Goal: Transaction & Acquisition: Purchase product/service

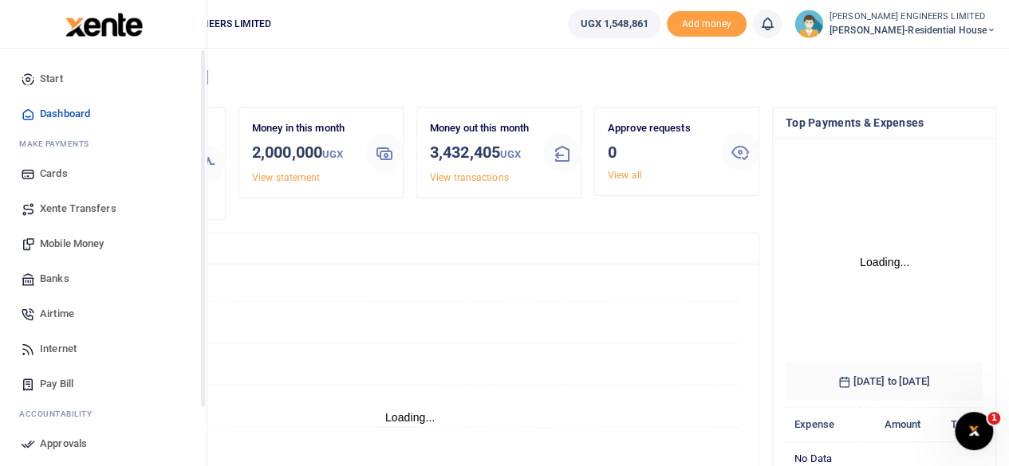
click at [69, 242] on span "Mobile Money" at bounding box center [72, 244] width 64 height 16
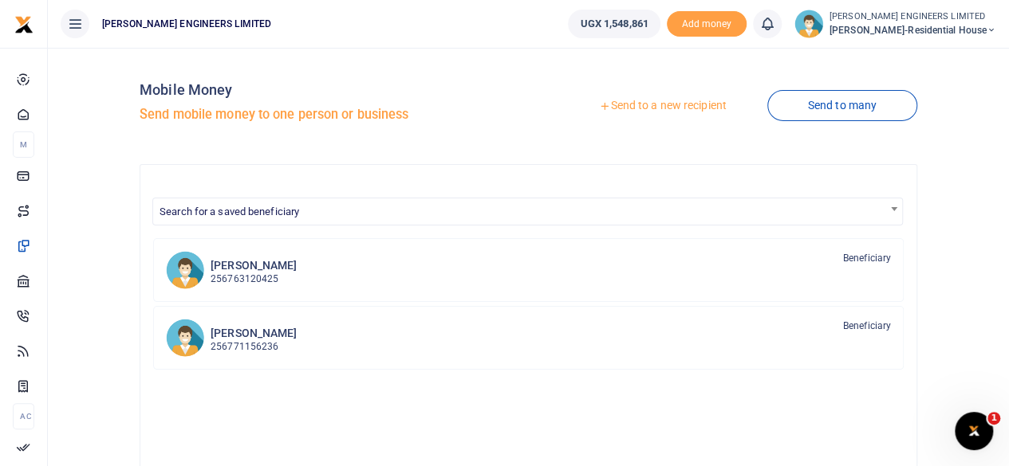
click at [647, 107] on link "Send to a new recipient" at bounding box center [662, 106] width 208 height 29
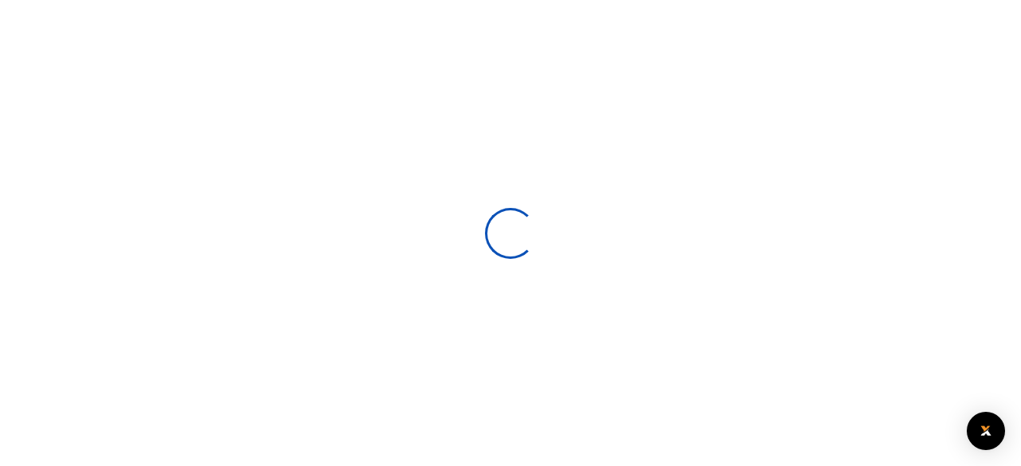
select select
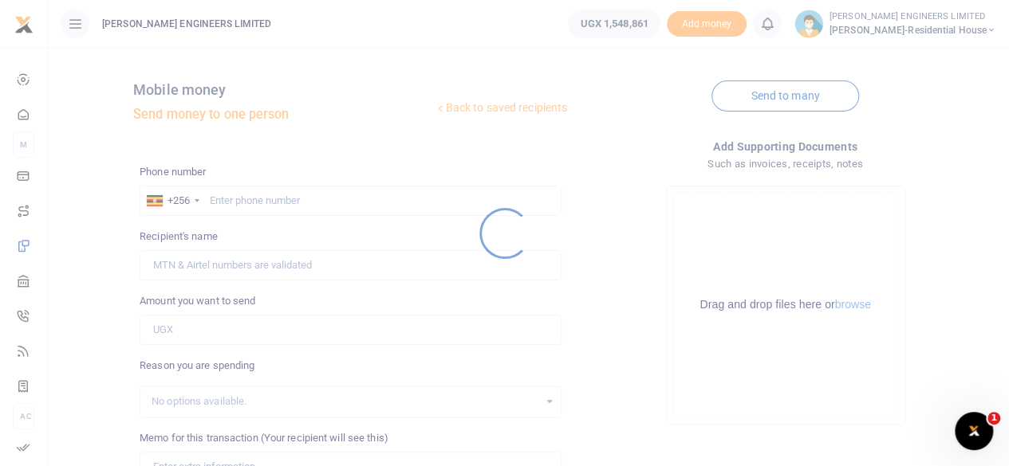
click at [250, 197] on div at bounding box center [504, 233] width 1009 height 466
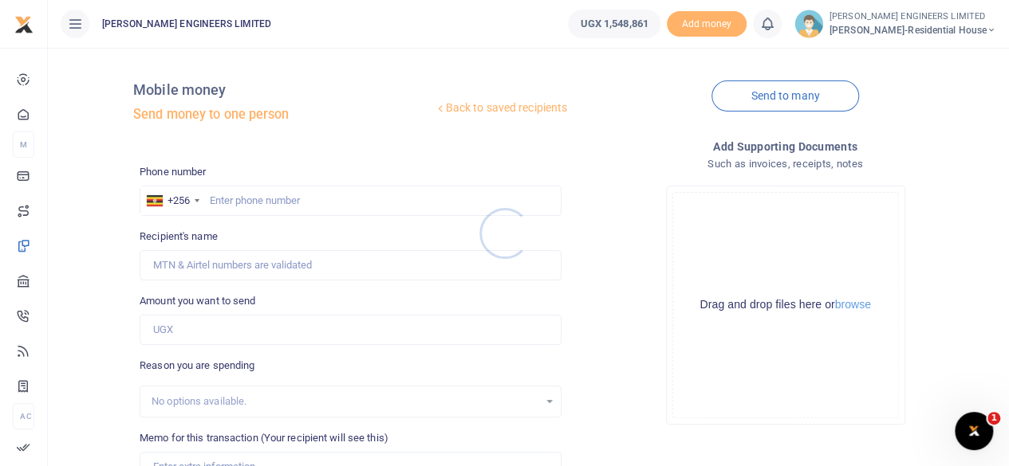
click at [246, 203] on div at bounding box center [504, 233] width 1009 height 466
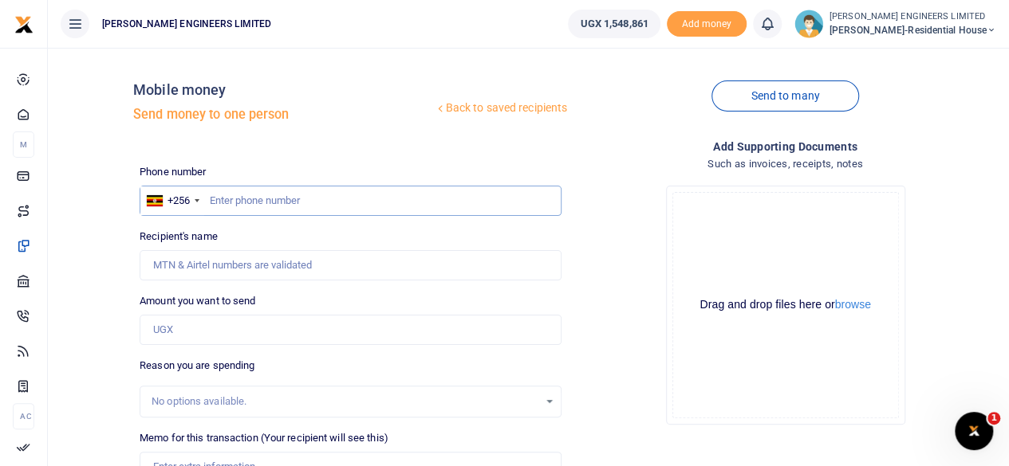
click at [252, 205] on input "text" at bounding box center [351, 201] width 422 height 30
type input "0774676289"
type input "Alex Ssemuwemba"
click at [215, 202] on input "0774676289" at bounding box center [351, 201] width 422 height 30
type input "774676289"
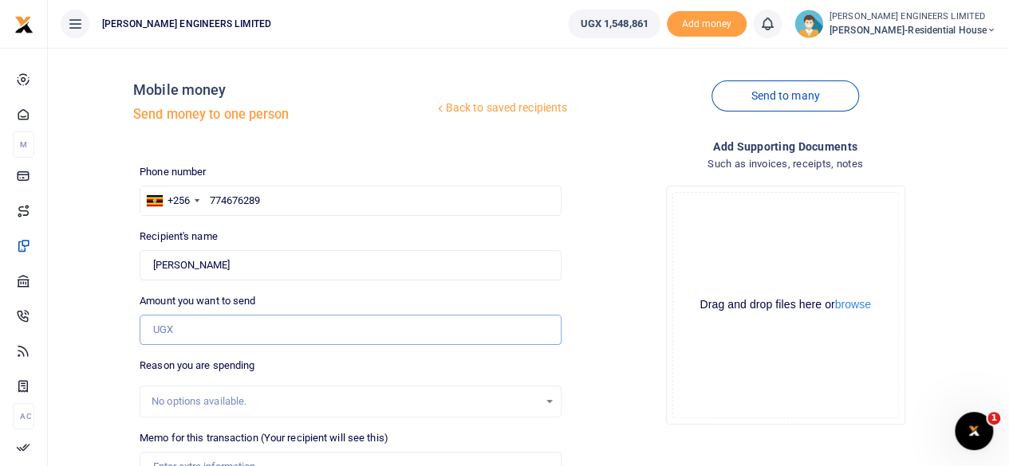
click at [171, 329] on input "Amount you want to send" at bounding box center [351, 330] width 422 height 30
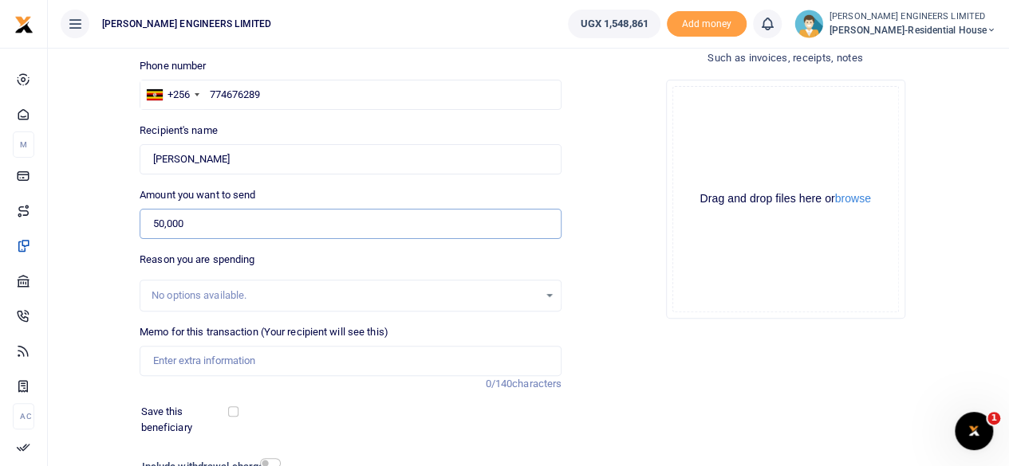
scroll to position [212, 0]
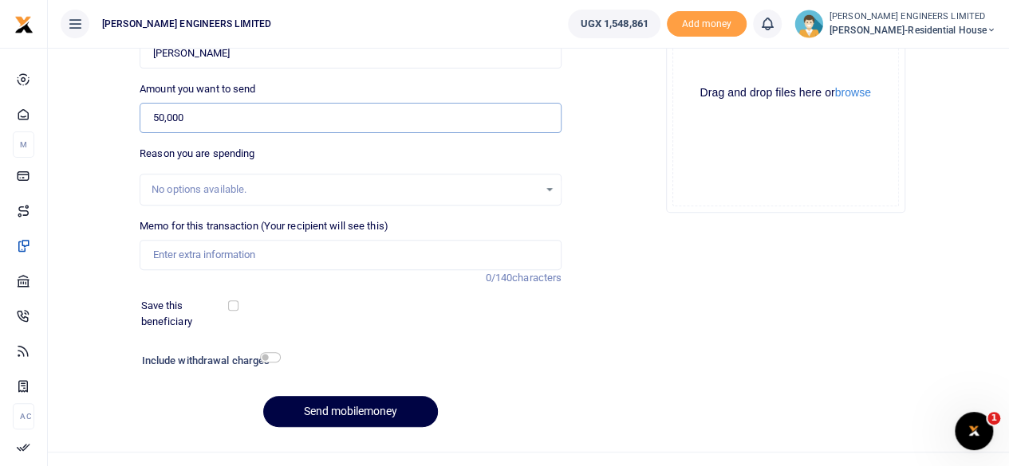
type input "50,000"
click at [167, 257] on input "Memo for this transaction (Your recipient will see this)" at bounding box center [351, 255] width 422 height 30
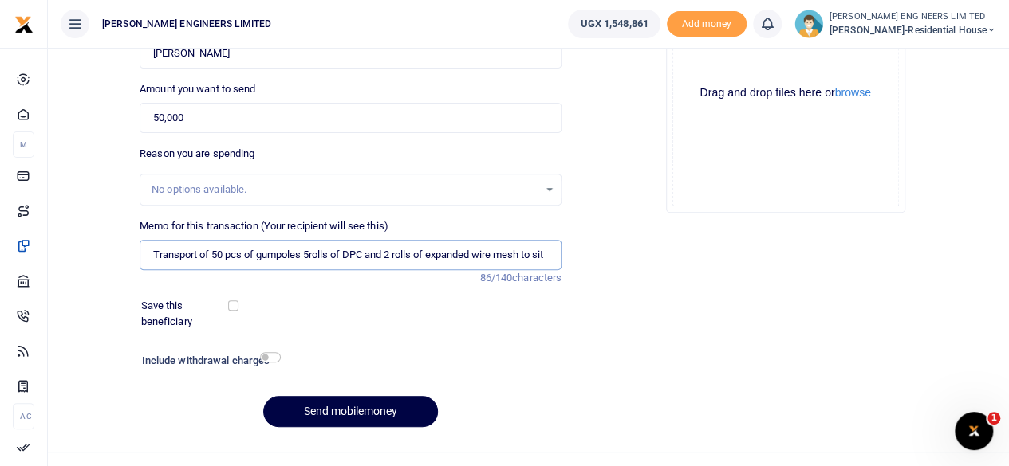
scroll to position [0, 10]
type input "Transport of 50 pcs of gumpoles 5rolls of DPC and 2 rolls of expanded wire mesh…"
click at [273, 356] on input "checkbox" at bounding box center [270, 357] width 21 height 10
checkbox input "true"
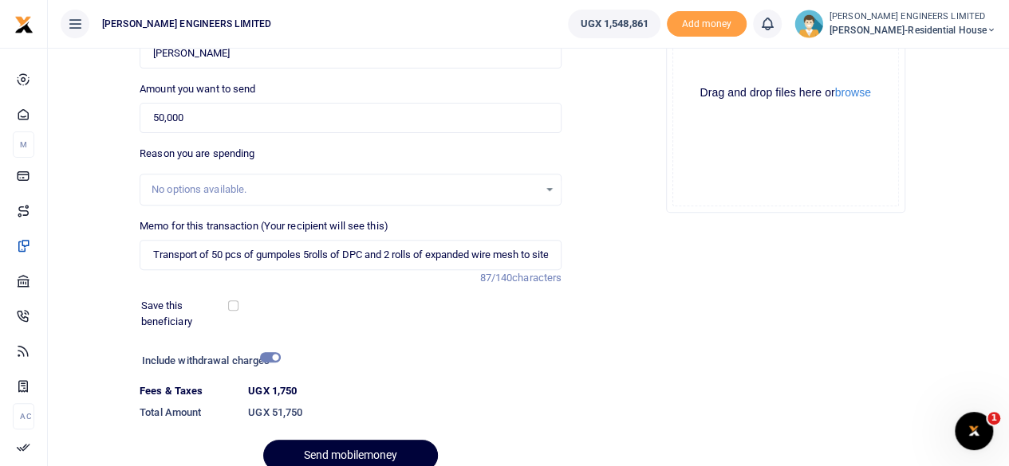
click at [359, 450] on button "Send mobilemoney" at bounding box center [350, 455] width 175 height 31
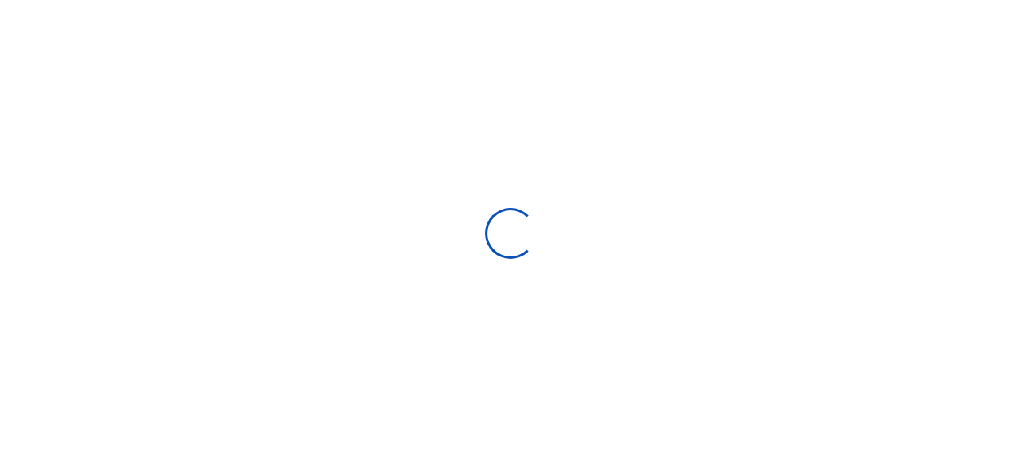
select select
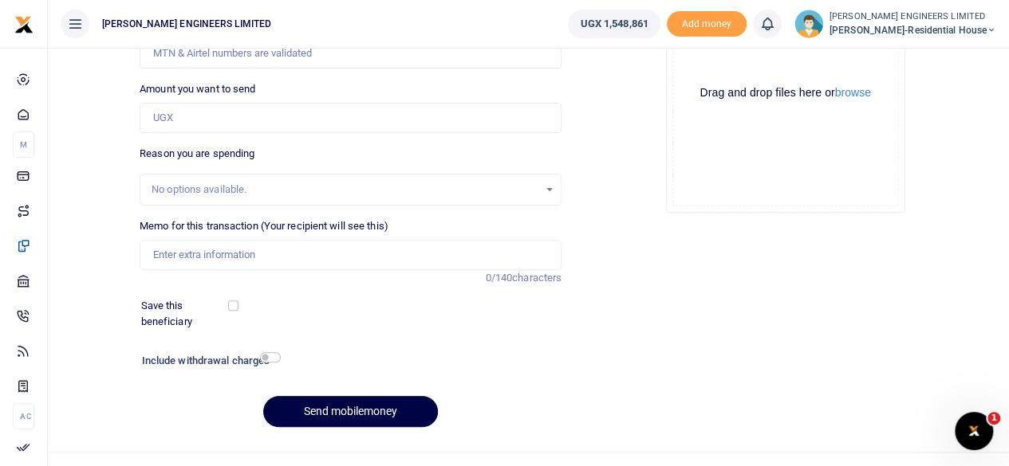
click at [775, 29] on icon at bounding box center [767, 24] width 16 height 18
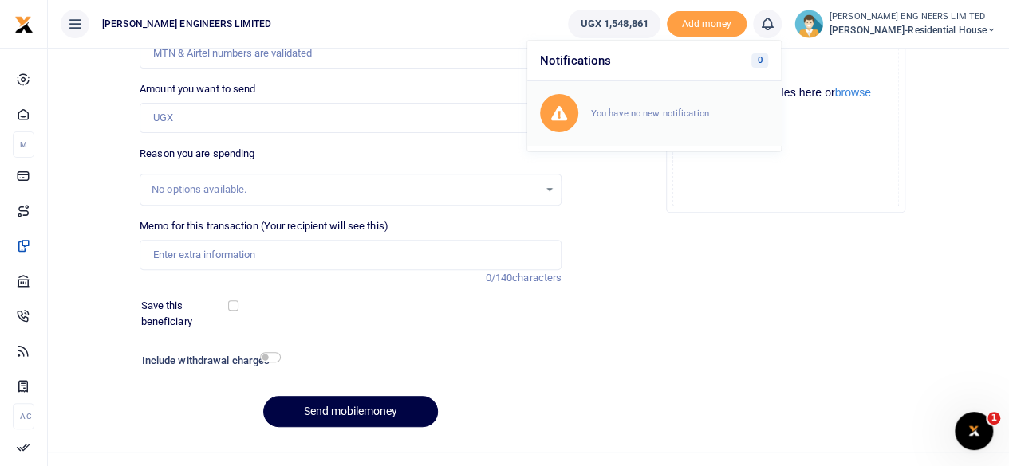
click at [681, 108] on small "You have no new notification" at bounding box center [650, 113] width 118 height 11
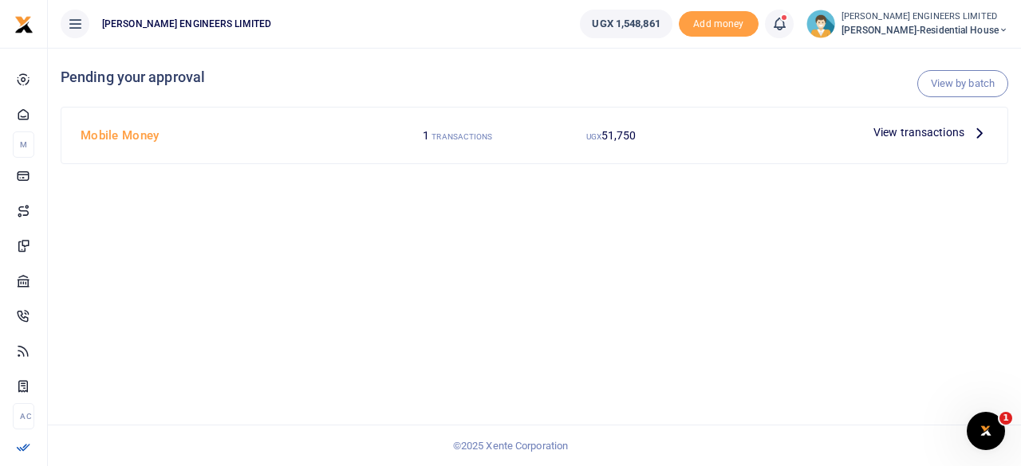
click at [933, 131] on span "View transactions" at bounding box center [918, 133] width 91 height 18
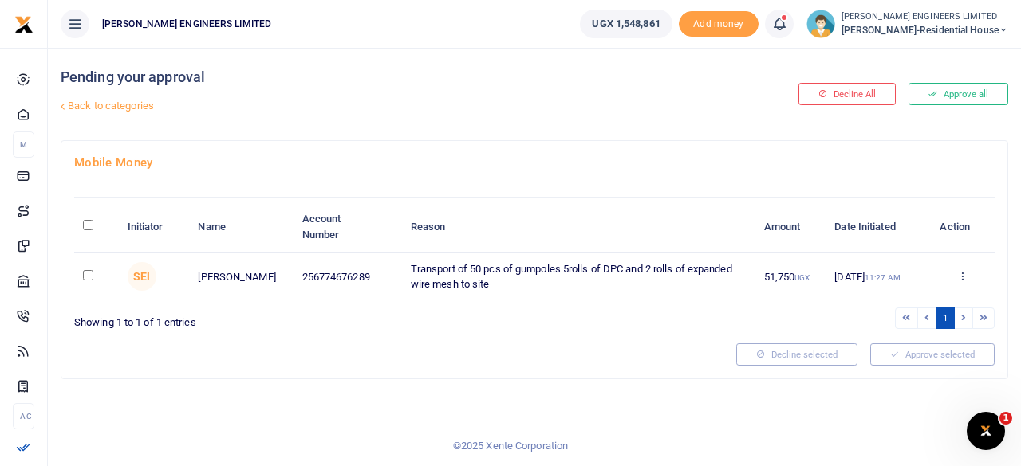
click at [89, 273] on input "checkbox" at bounding box center [88, 275] width 10 height 10
checkbox input "true"
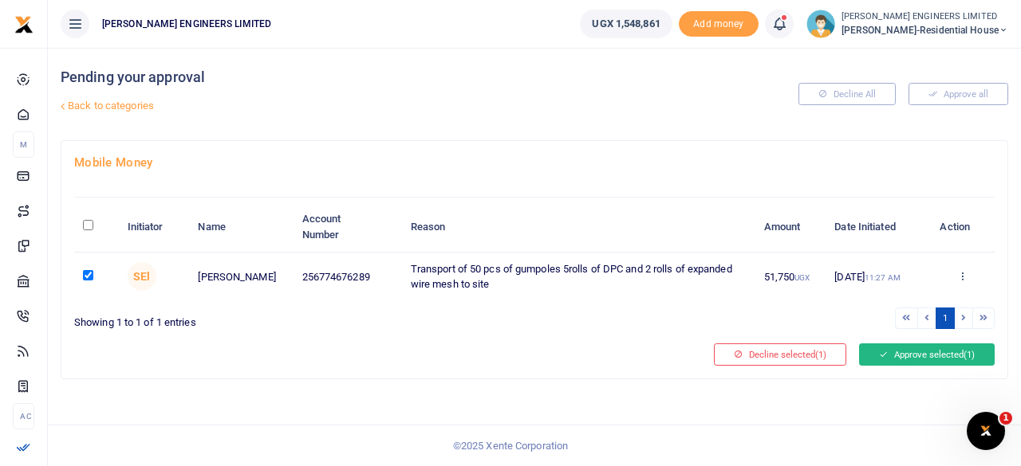
click at [906, 358] on button "Approve selected (1)" at bounding box center [927, 355] width 136 height 22
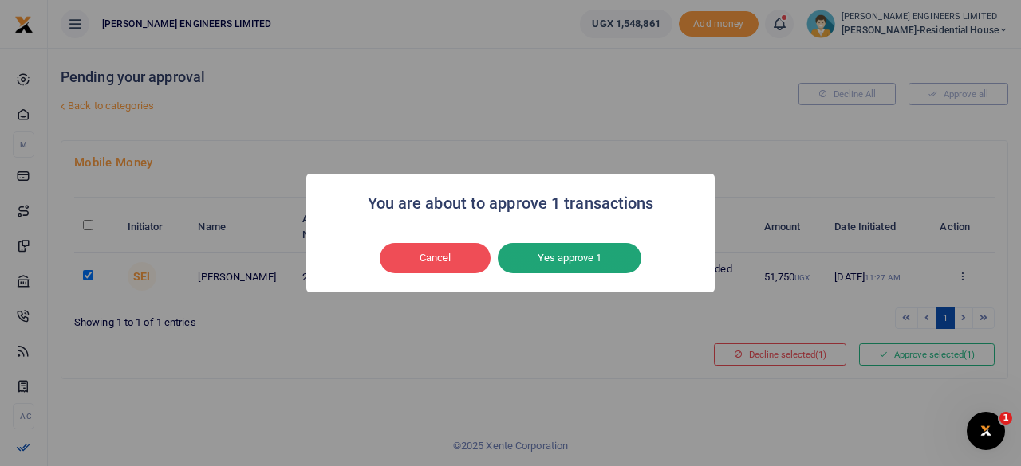
click at [595, 262] on button "Yes approve 1" at bounding box center [569, 258] width 144 height 30
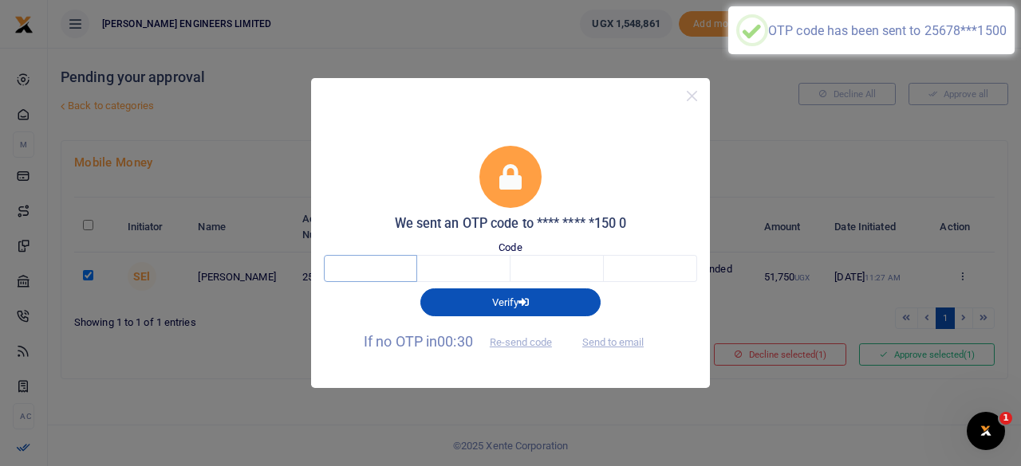
click at [386, 269] on input "text" at bounding box center [370, 268] width 93 height 27
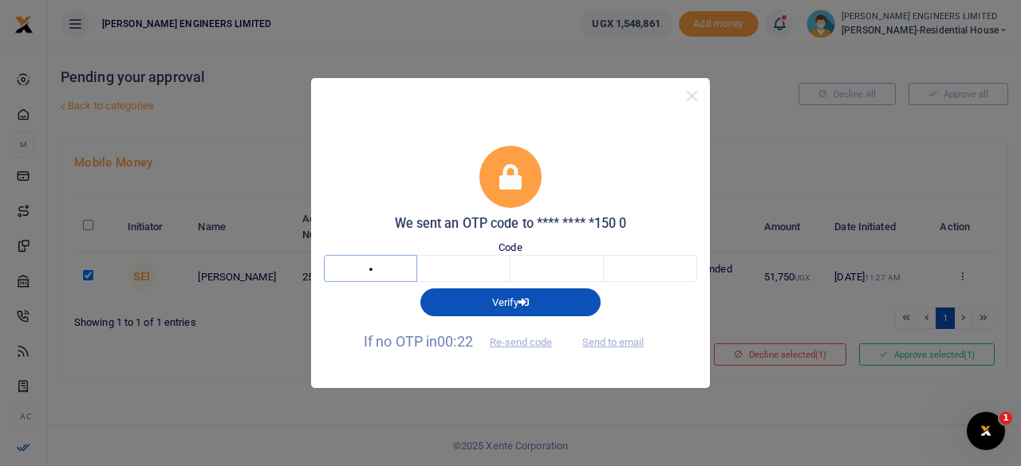
type input "2"
type input "6"
type input "4"
type input "5"
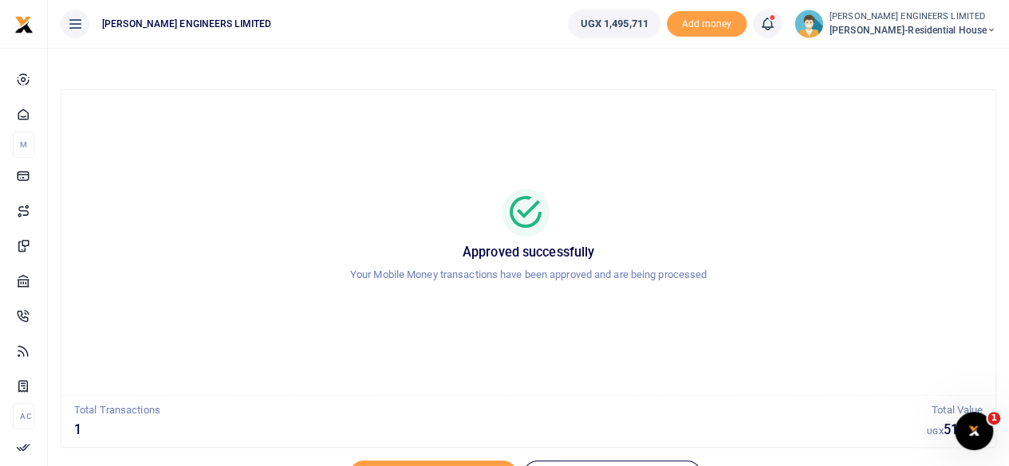
click at [992, 29] on icon at bounding box center [991, 30] width 10 height 11
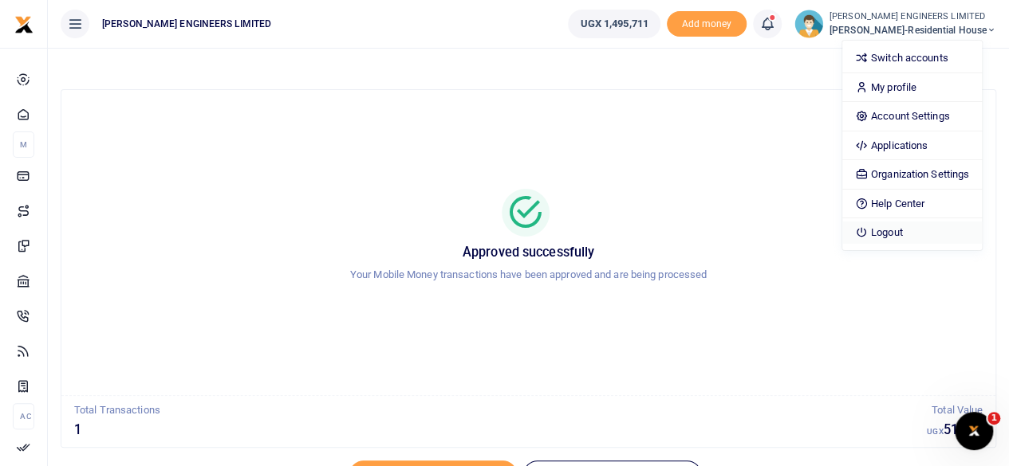
click at [911, 229] on link "Logout" at bounding box center [912, 233] width 140 height 22
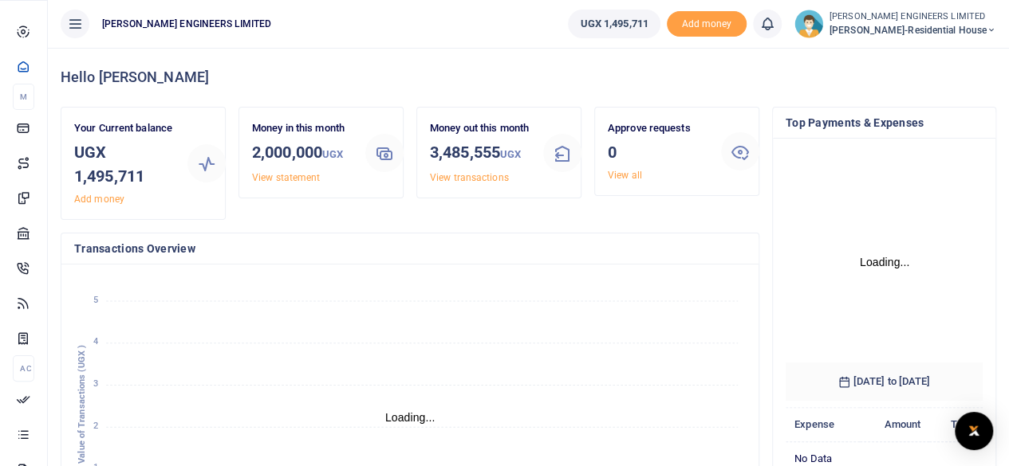
click at [0, 0] on span "Mobile Money" at bounding box center [0, 0] width 0 height 0
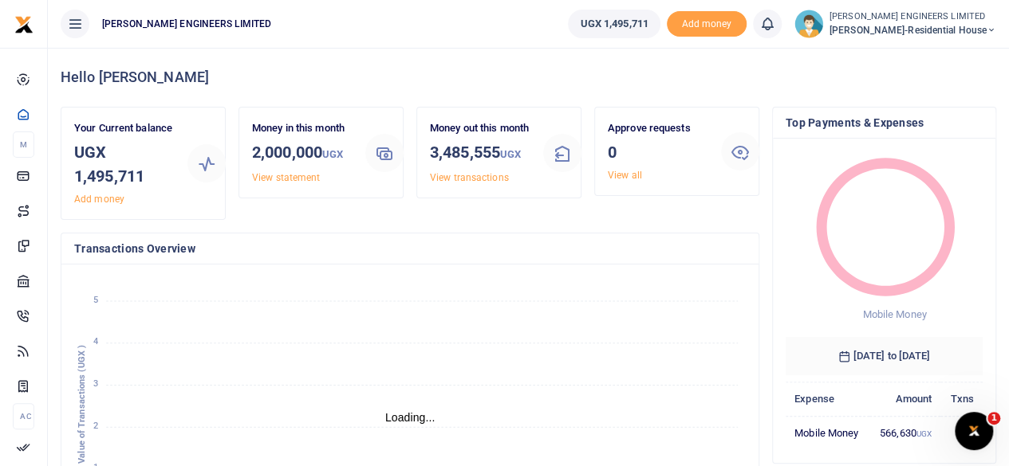
scroll to position [13, 13]
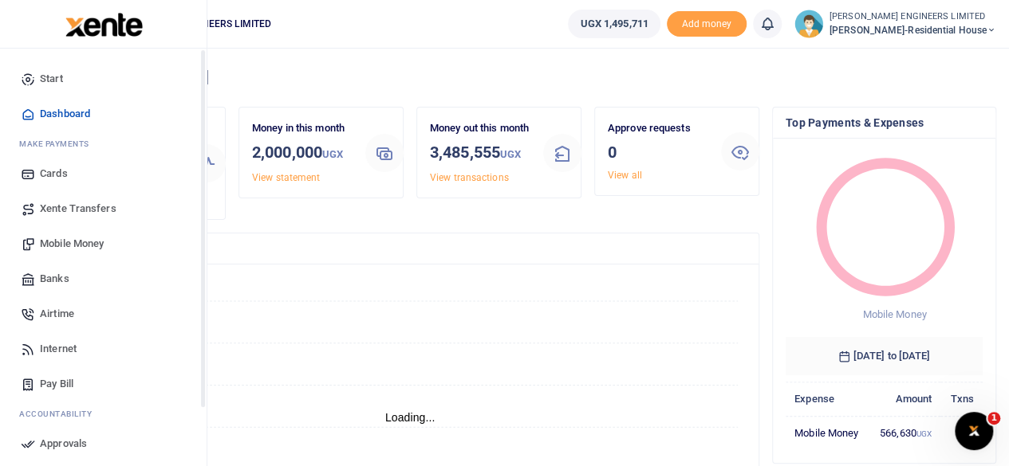
click at [81, 244] on span "Mobile Money" at bounding box center [72, 244] width 64 height 16
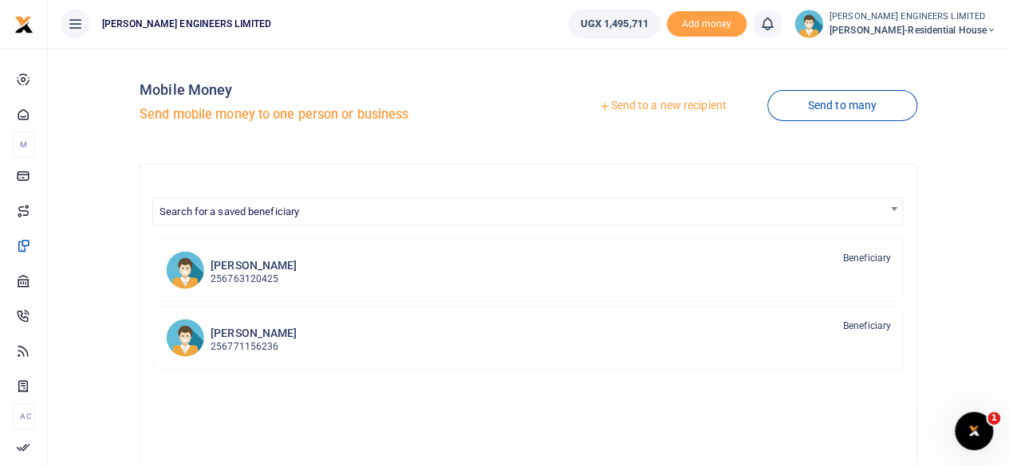
click at [643, 109] on link "Send to a new recipient" at bounding box center [662, 106] width 208 height 29
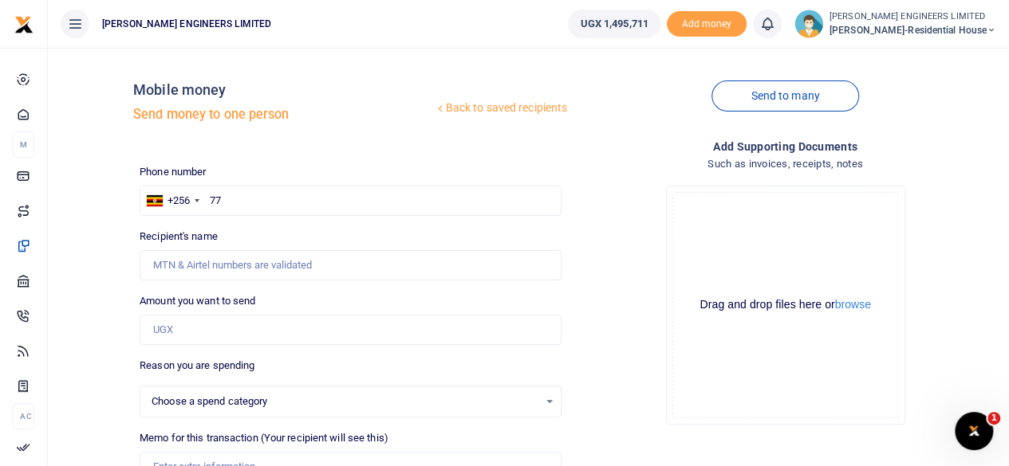
type input "772"
select select
type input "772401559"
click at [195, 332] on input "Amount you want to send" at bounding box center [351, 330] width 422 height 30
click at [171, 331] on input "Amount you want to send" at bounding box center [351, 330] width 422 height 30
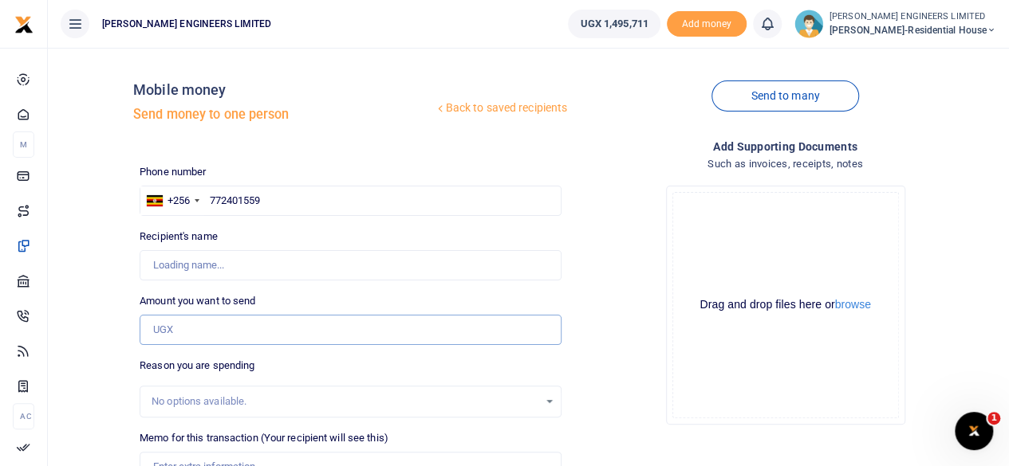
type input "Badru Senyondo"
click at [154, 329] on input "Amount you want to send" at bounding box center [351, 330] width 422 height 30
click at [158, 329] on input "Amount you want to send" at bounding box center [351, 330] width 422 height 30
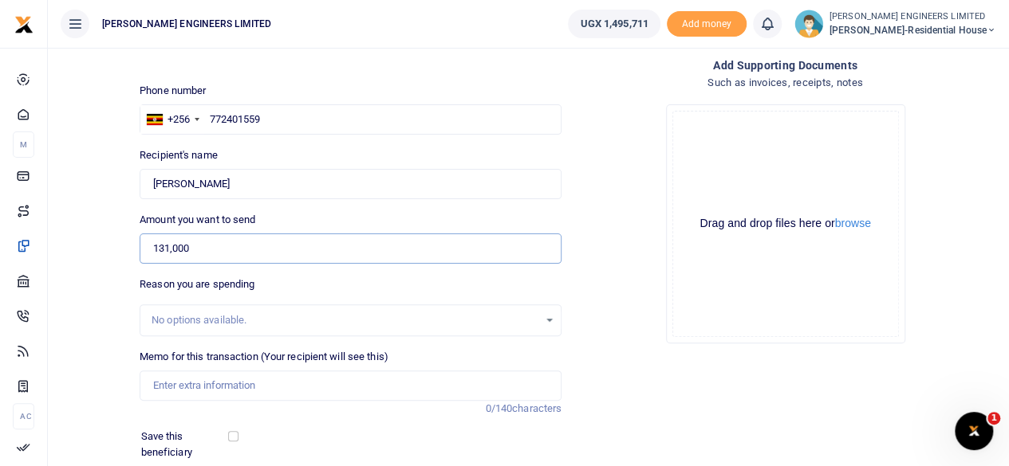
scroll to position [106, 0]
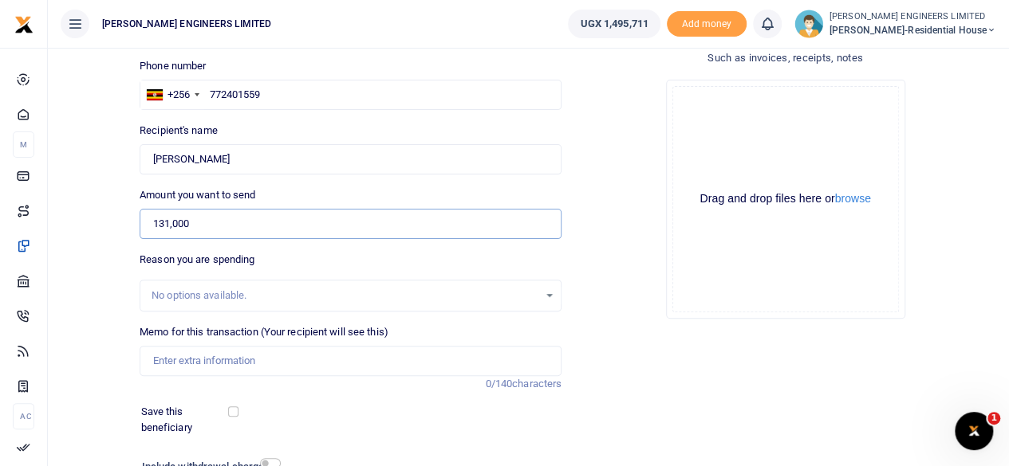
type input "131,000"
click at [167, 360] on input "Memo for this transaction (Your recipient will see this)" at bounding box center [351, 361] width 422 height 30
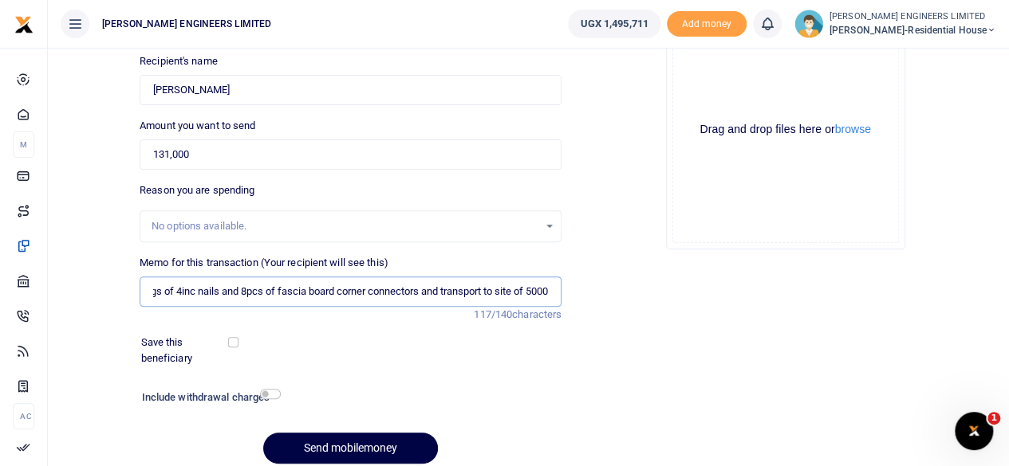
scroll to position [212, 0]
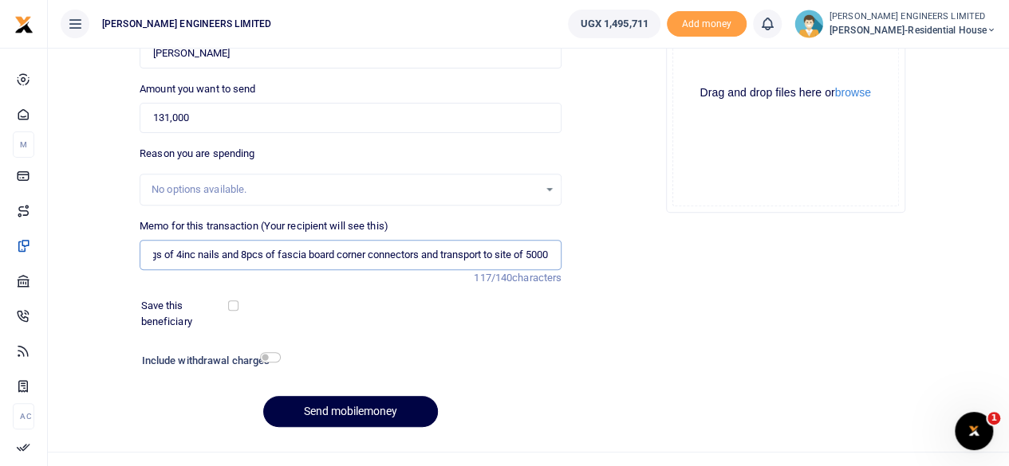
type input "3kgs of sealing nails and 2kgs of 4inc nails and 8pcs of fascia board corner co…"
click at [270, 358] on input "checkbox" at bounding box center [270, 357] width 21 height 10
checkbox input "true"
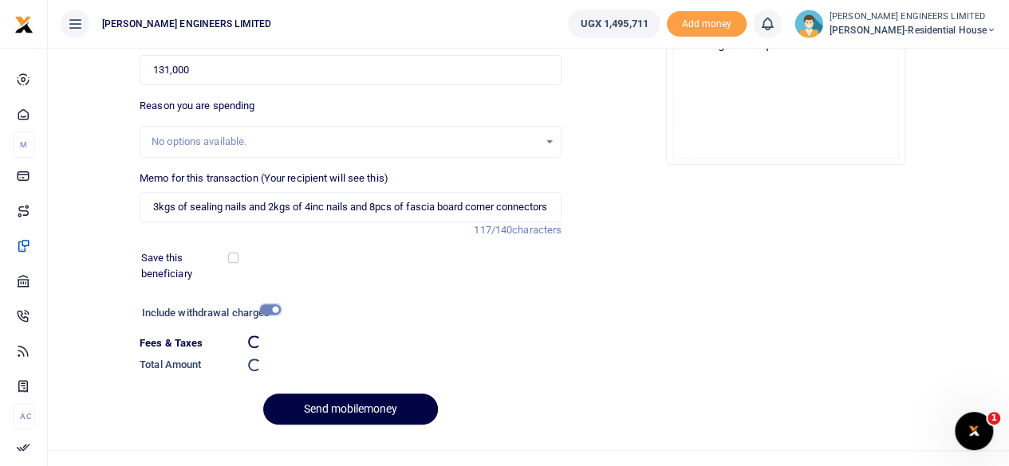
scroll to position [282, 0]
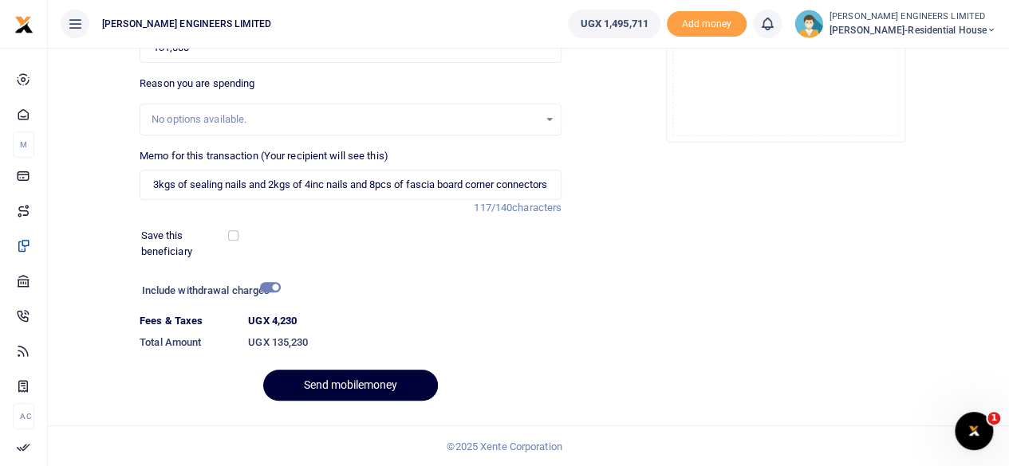
click at [369, 387] on button "Send mobilemoney" at bounding box center [350, 385] width 175 height 31
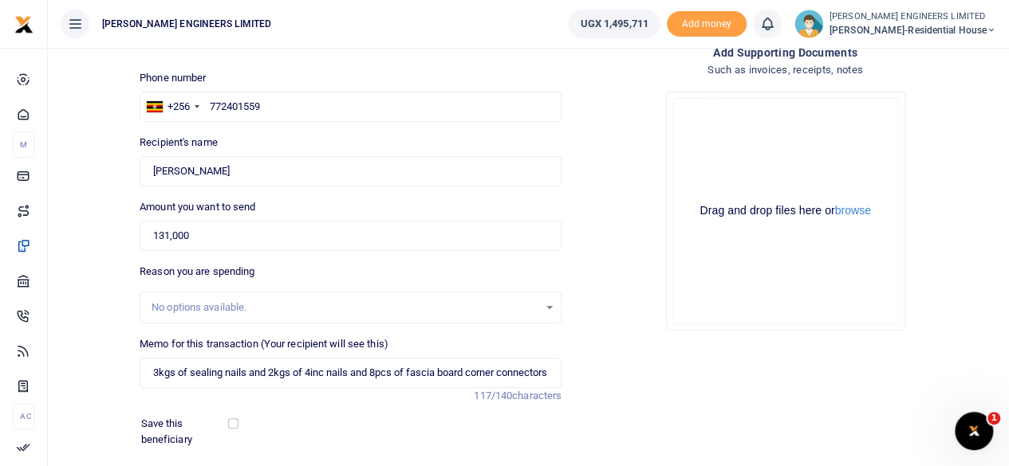
scroll to position [0, 0]
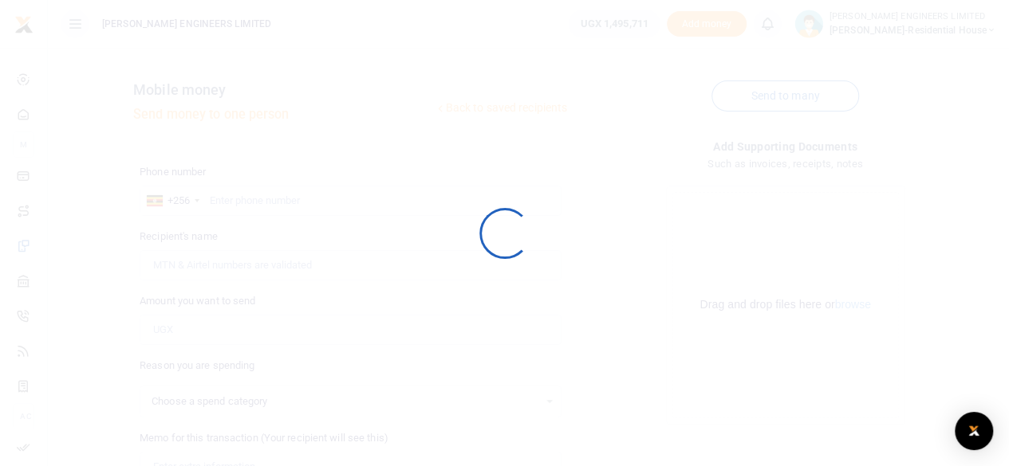
select select
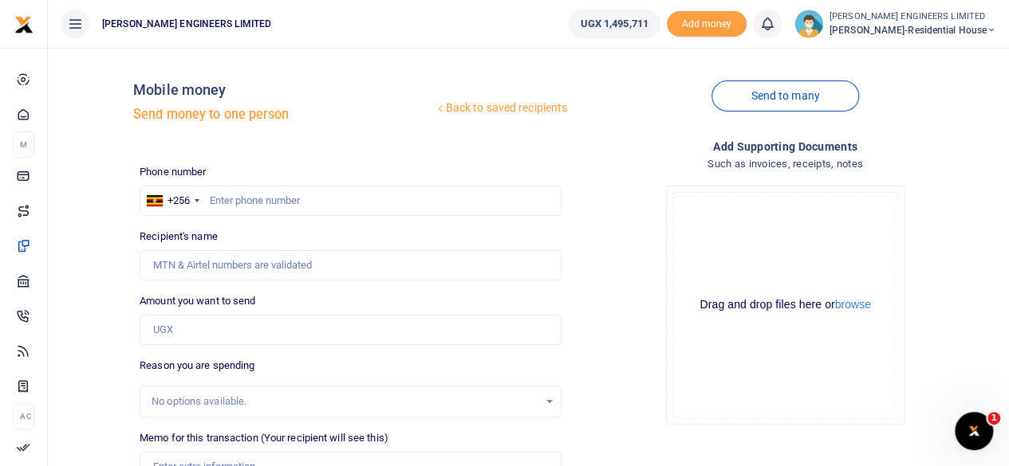
click at [775, 31] on icon at bounding box center [767, 24] width 16 height 18
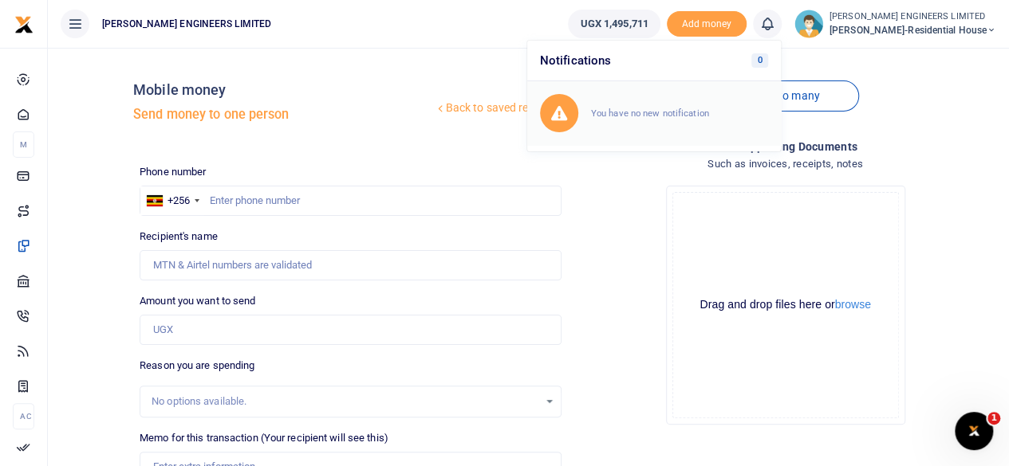
click at [678, 124] on div "You have no new notification" at bounding box center [654, 113] width 228 height 38
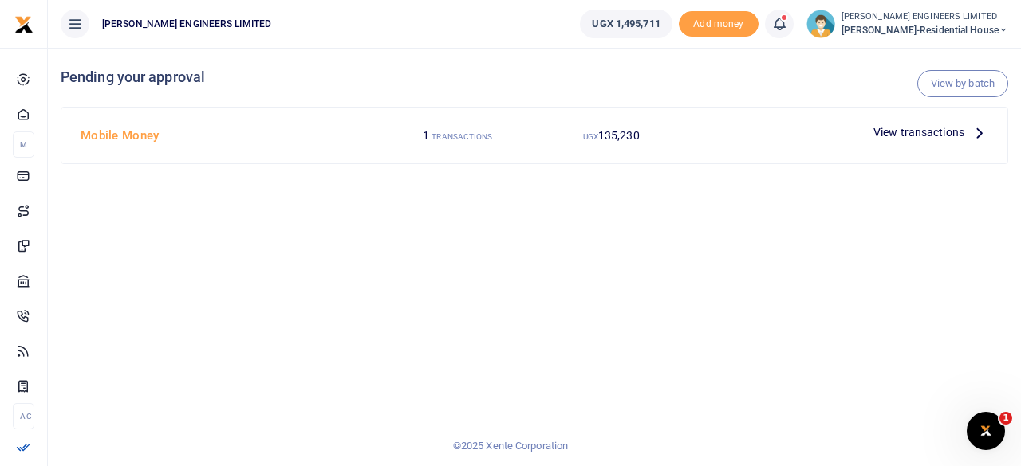
click at [918, 134] on span "View transactions" at bounding box center [918, 133] width 91 height 18
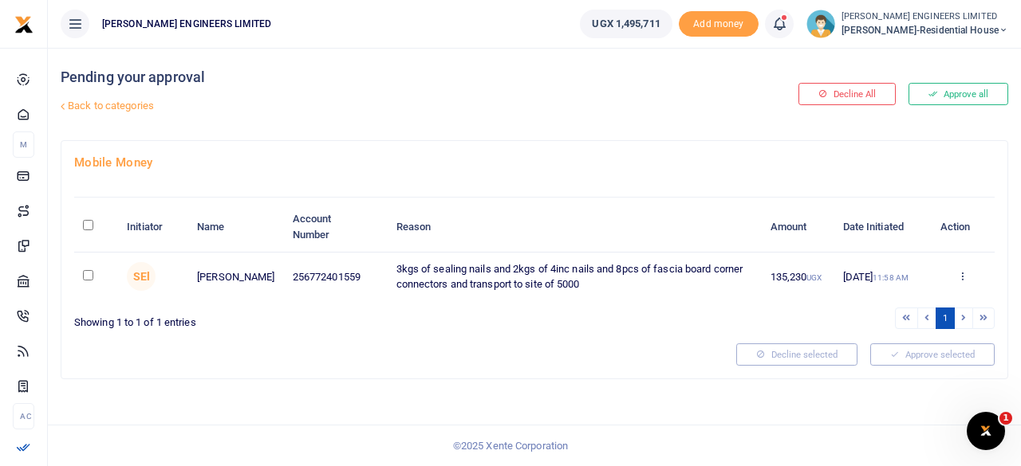
click at [88, 275] on input "checkbox" at bounding box center [88, 275] width 10 height 10
checkbox input "true"
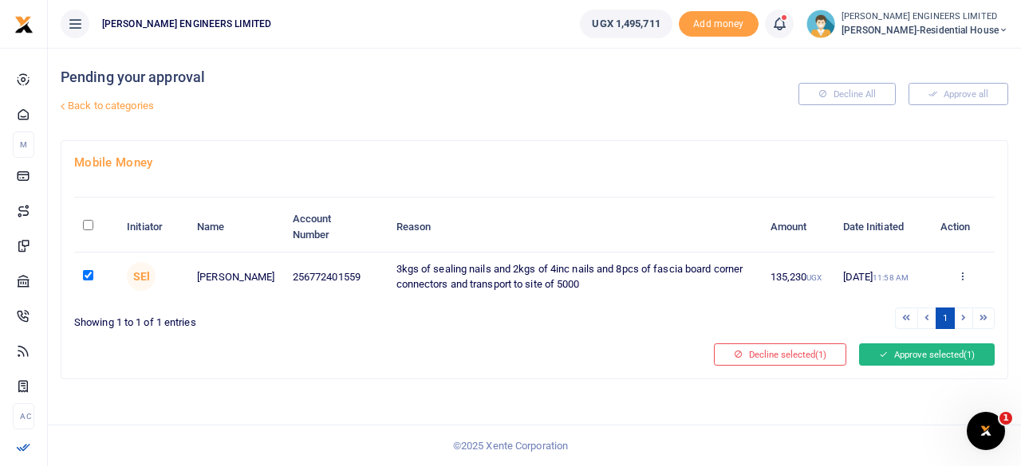
click at [909, 356] on button "Approve selected (1)" at bounding box center [927, 355] width 136 height 22
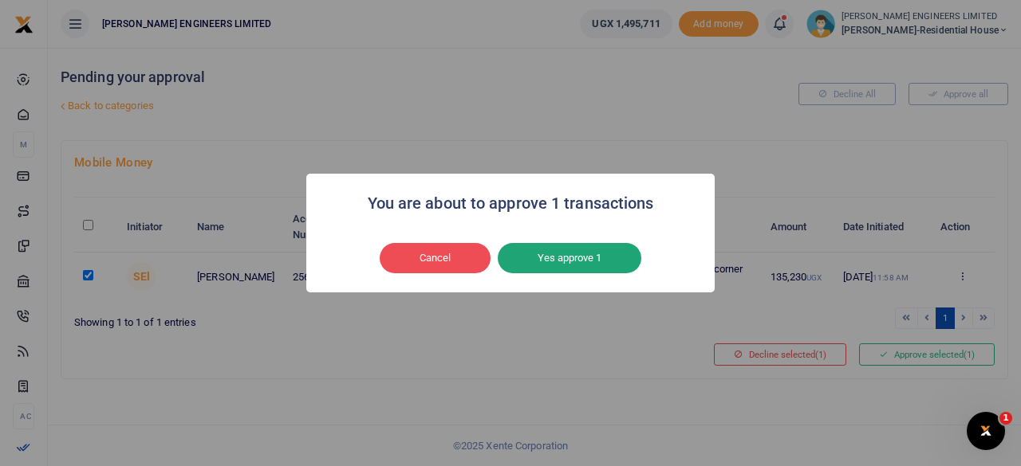
click at [559, 262] on button "Yes approve 1" at bounding box center [569, 258] width 144 height 30
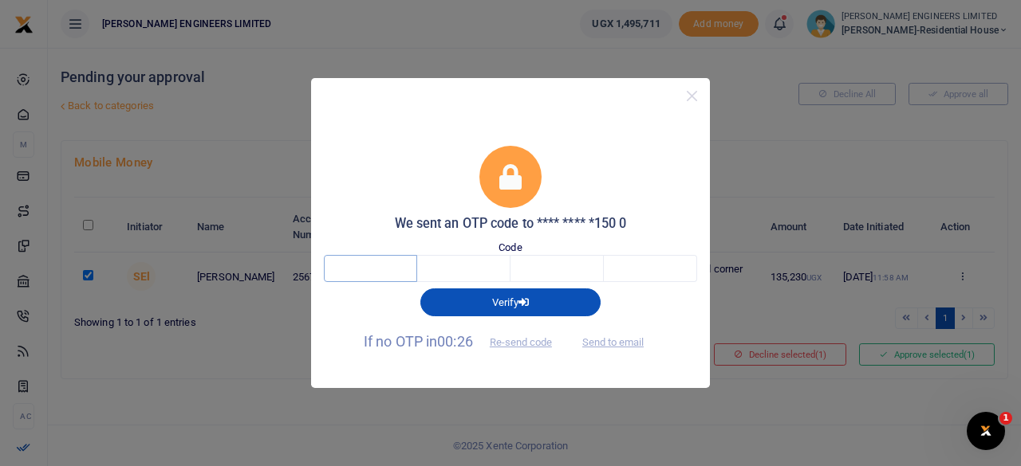
click at [386, 269] on input "text" at bounding box center [370, 268] width 93 height 27
type input "2"
type input "4"
type input "8"
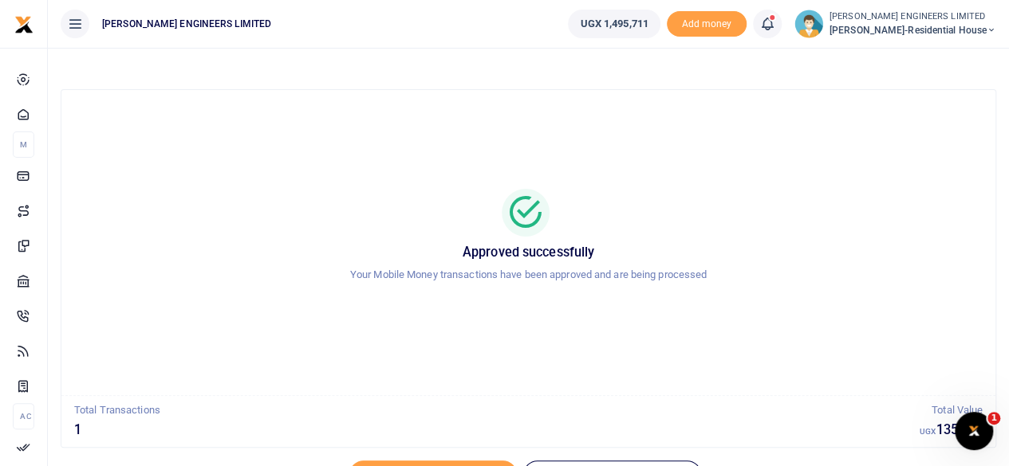
click at [989, 31] on icon at bounding box center [991, 30] width 10 height 11
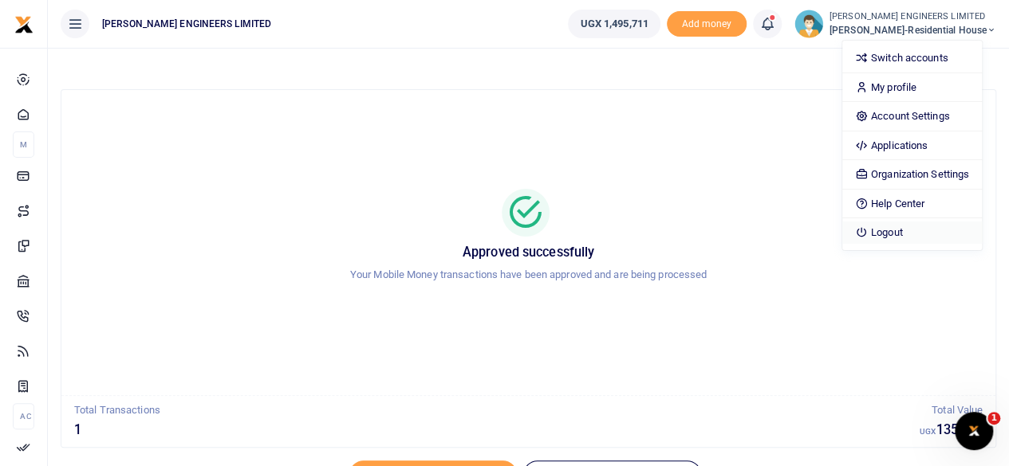
click at [906, 230] on link "Logout" at bounding box center [912, 233] width 140 height 22
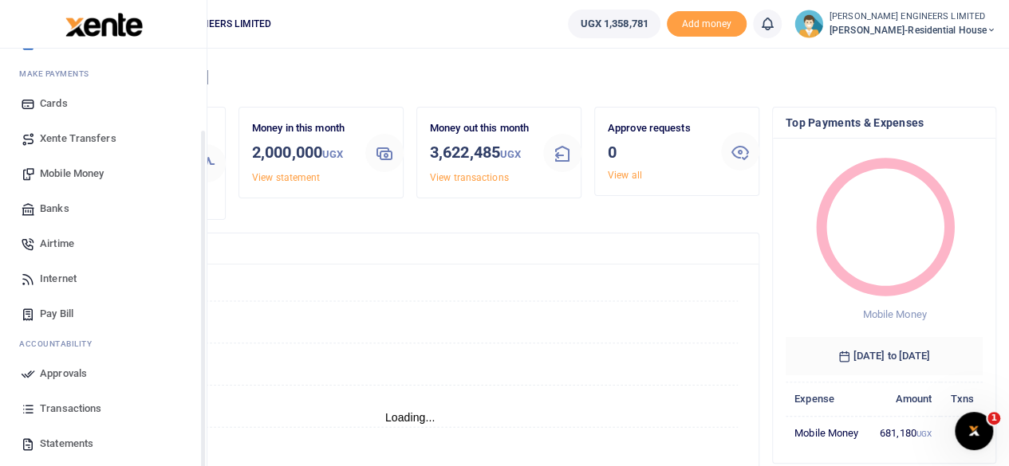
scroll to position [106, 0]
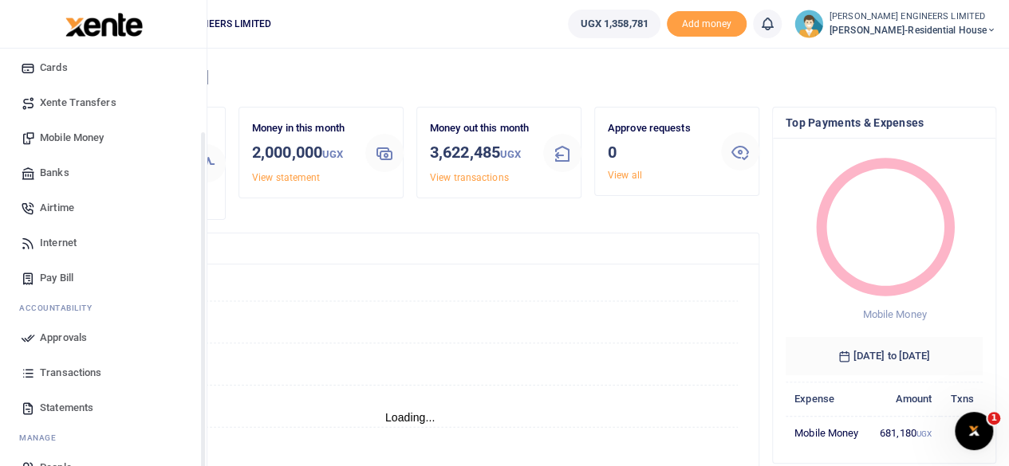
click at [74, 374] on span "Transactions" at bounding box center [70, 373] width 61 height 16
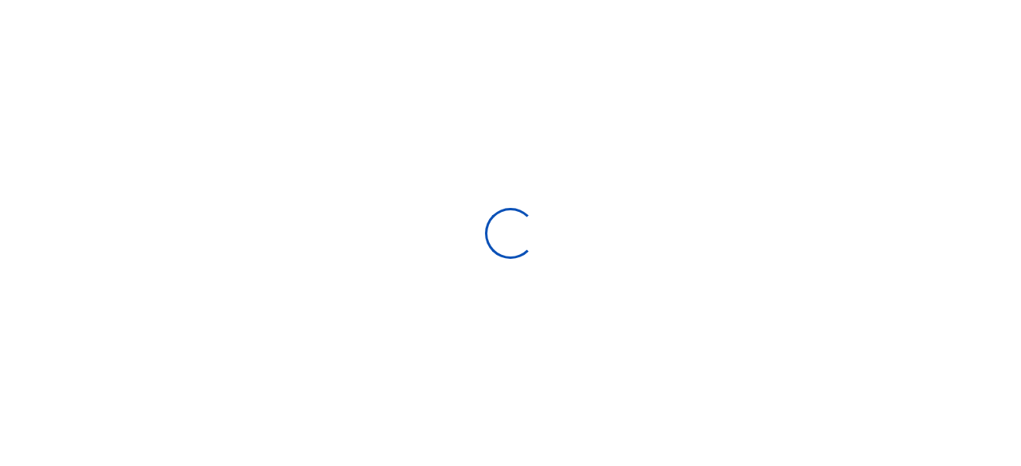
select select
type input "[DATE] - [DATE]"
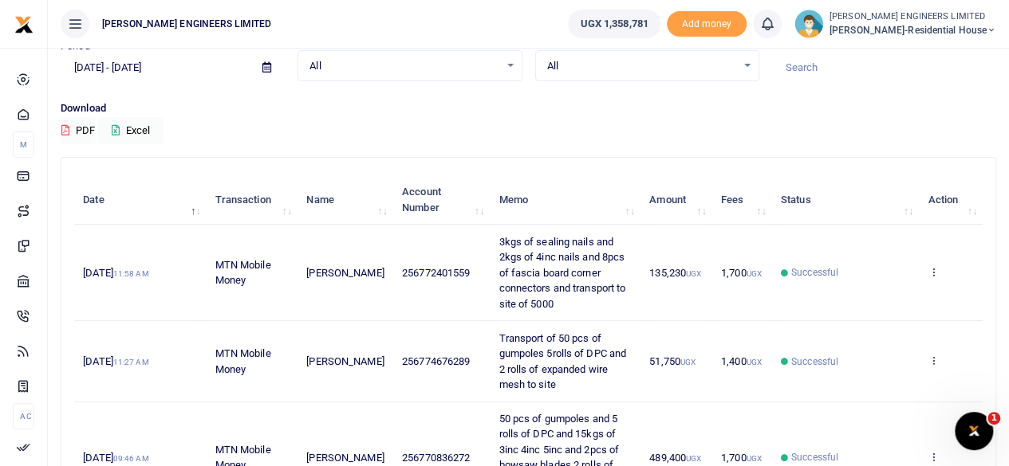
scroll to position [106, 0]
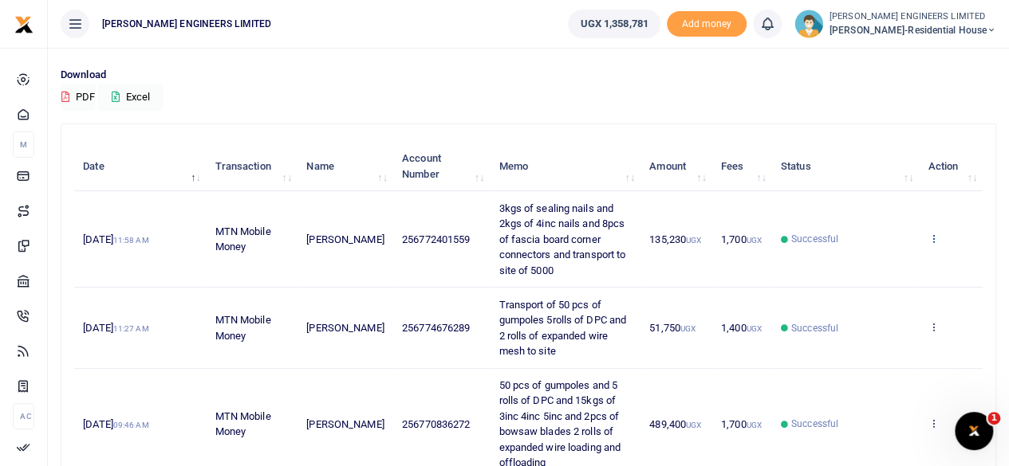
click at [934, 236] on icon at bounding box center [932, 238] width 10 height 11
click at [887, 264] on link "View details" at bounding box center [875, 265] width 126 height 22
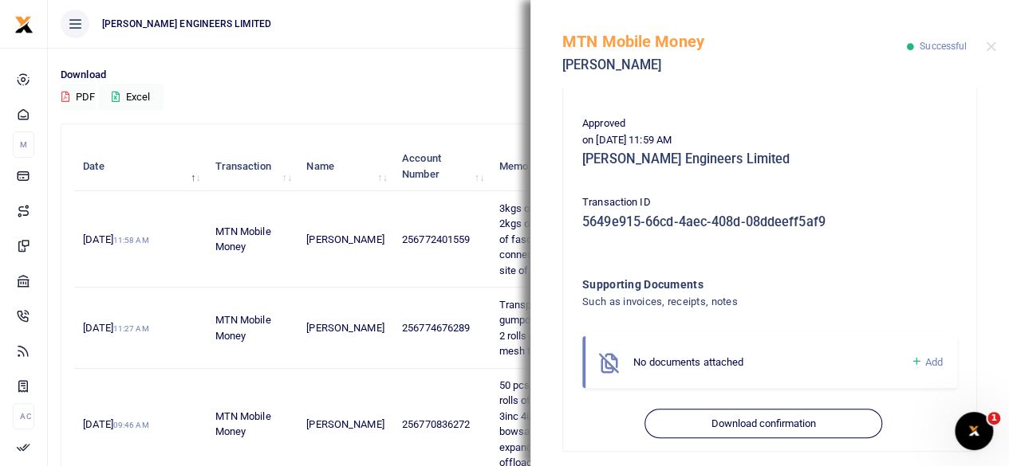
scroll to position [458, 0]
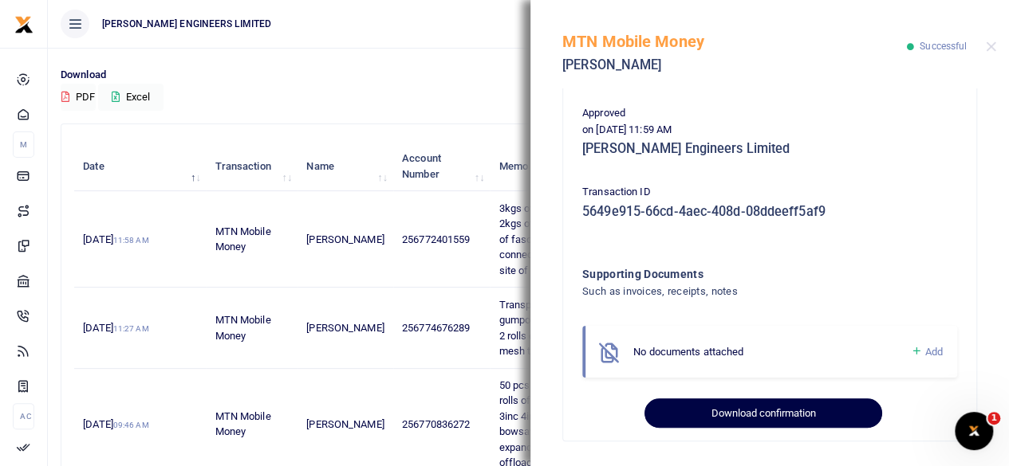
click at [765, 414] on button "Download confirmation" at bounding box center [762, 414] width 237 height 30
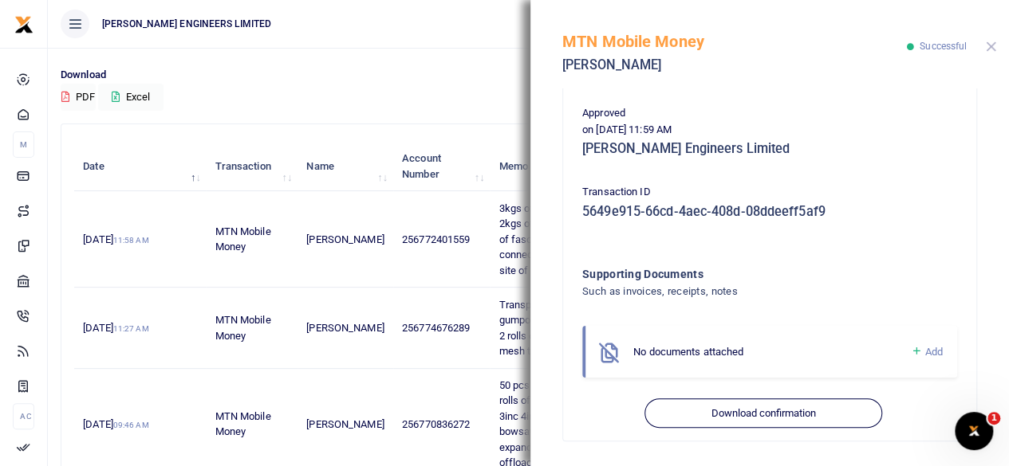
click at [990, 49] on button "Close" at bounding box center [990, 46] width 10 height 10
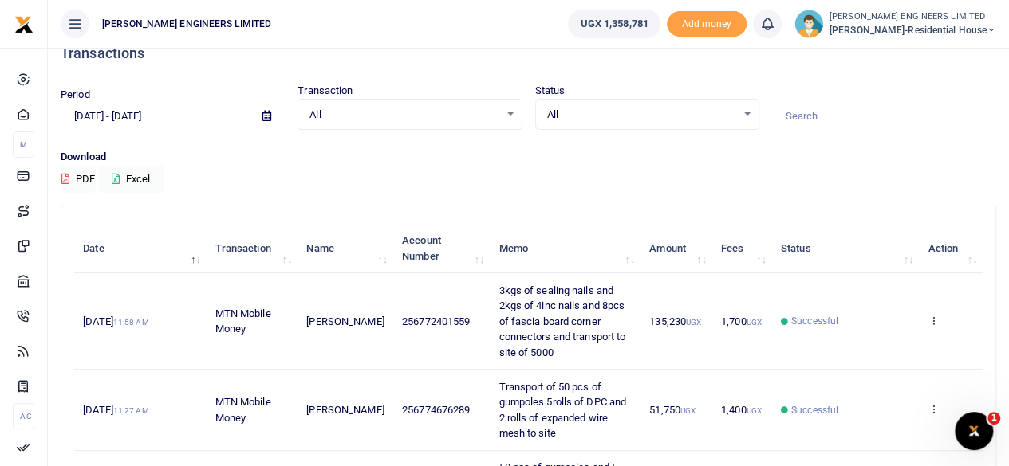
scroll to position [0, 0]
